Goal: Find specific page/section: Find specific page/section

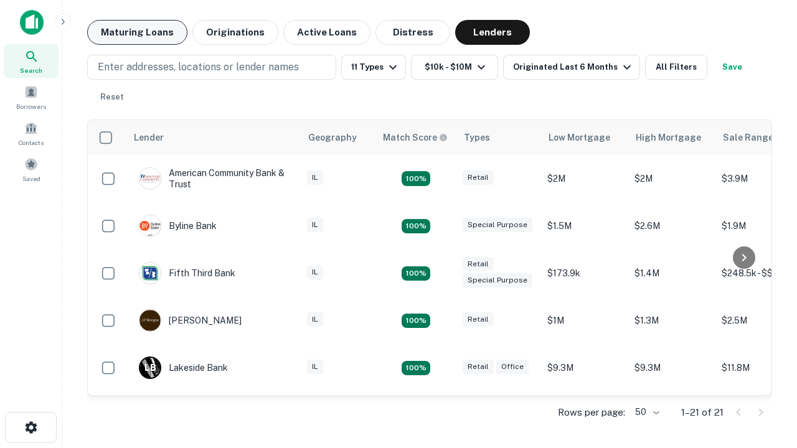
click at [137, 32] on button "Maturing Loans" at bounding box center [137, 32] width 100 height 25
